Goal: Task Accomplishment & Management: Manage account settings

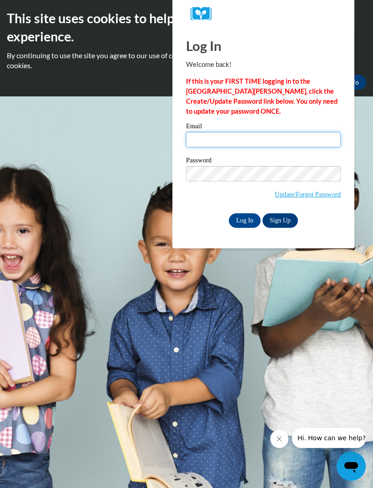
click at [286, 141] on input "Email" at bounding box center [263, 139] width 155 height 15
type input "taajadgates200@gmail.com"
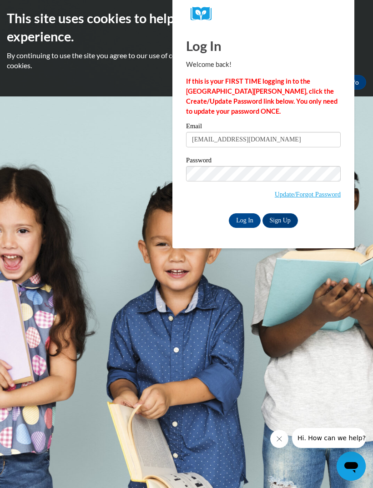
click at [247, 222] on input "Log In" at bounding box center [245, 220] width 32 height 15
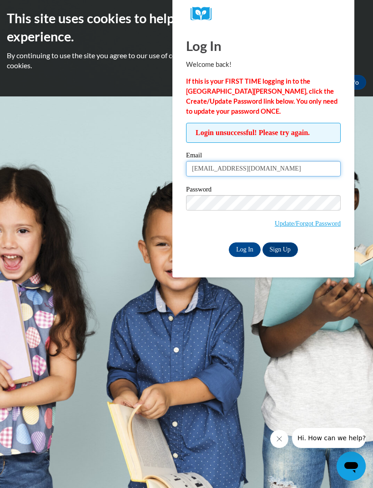
click at [290, 176] on input "[EMAIL_ADDRESS][DOMAIN_NAME]" at bounding box center [263, 168] width 155 height 15
click at [247, 253] on input "Log In" at bounding box center [245, 249] width 32 height 15
click at [314, 224] on link "Update/Forgot Password" at bounding box center [308, 223] width 66 height 7
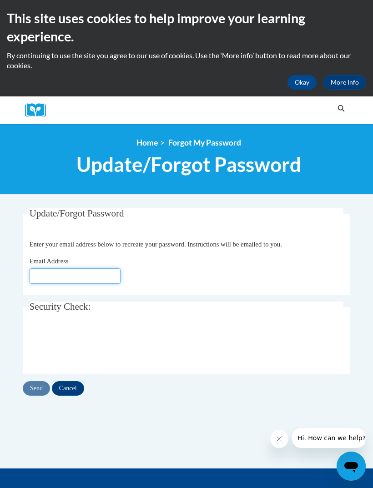
click at [110, 271] on input "Email Address" at bounding box center [75, 275] width 91 height 15
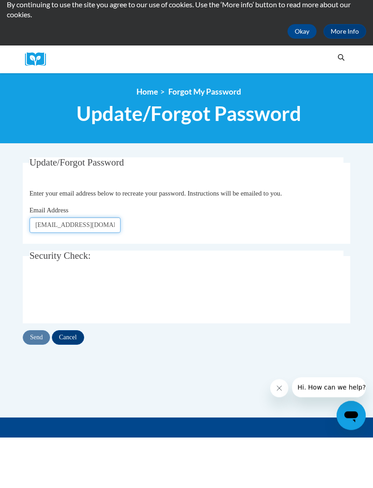
type input "Taajadgates200@gmail.com"
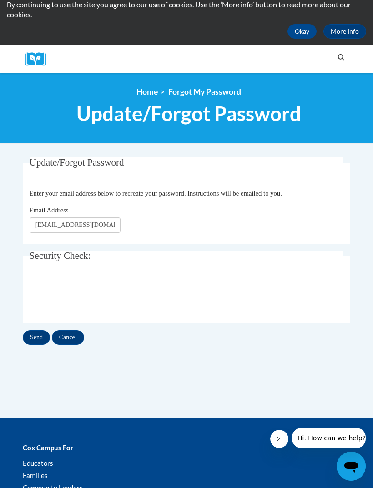
click at [37, 350] on div "Update/Forgot Password Please enter your email address Enter your email address…" at bounding box center [186, 260] width 341 height 206
click at [37, 338] on input "Send" at bounding box center [36, 337] width 27 height 15
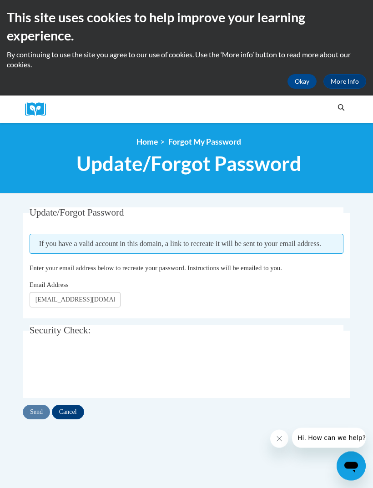
scroll to position [1, 0]
click at [36, 409] on input "Send" at bounding box center [36, 412] width 27 height 15
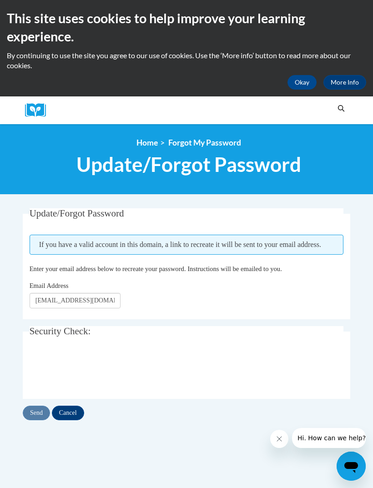
click at [301, 75] on button "Okay" at bounding box center [301, 82] width 29 height 15
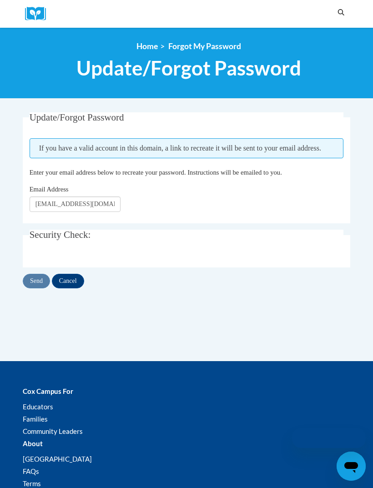
scroll to position [30, 0]
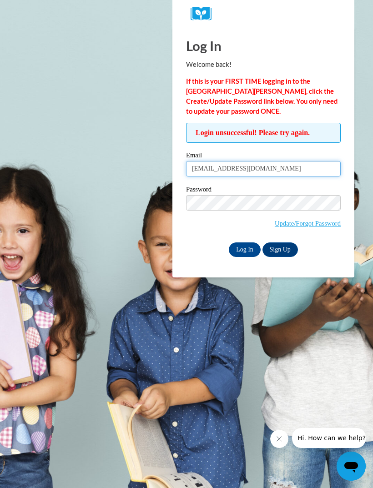
click at [290, 167] on input "[EMAIL_ADDRESS][DOMAIN_NAME]" at bounding box center [263, 168] width 155 height 15
type input "t"
type input "[EMAIL_ADDRESS][DOMAIN_NAME]"
click at [250, 248] on input "Log In" at bounding box center [245, 249] width 32 height 15
click at [237, 239] on div "Password Update/Forgot Password" at bounding box center [263, 213] width 155 height 54
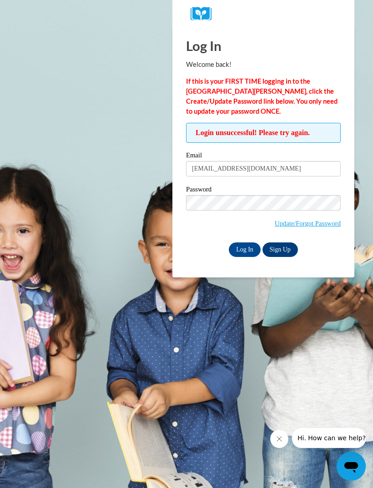
click at [241, 255] on input "Log In" at bounding box center [245, 249] width 32 height 15
